Goal: Information Seeking & Learning: Find specific fact

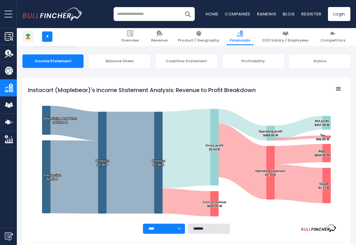
scroll to position [303, 0]
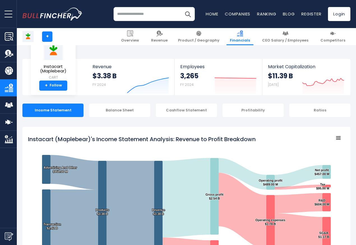
scroll to position [303, 0]
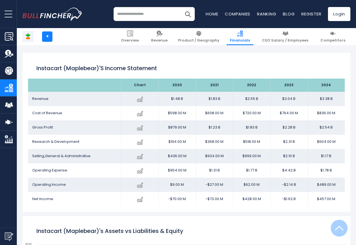
scroll to position [303, 0]
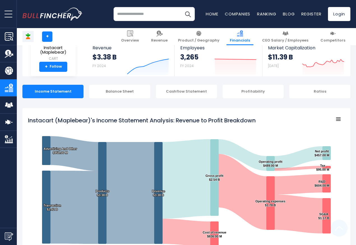
scroll to position [303, 0]
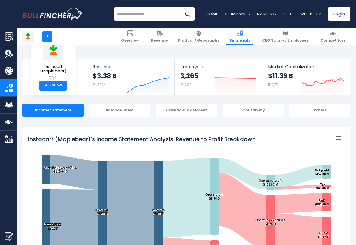
scroll to position [303, 0]
